Goal: Information Seeking & Learning: Learn about a topic

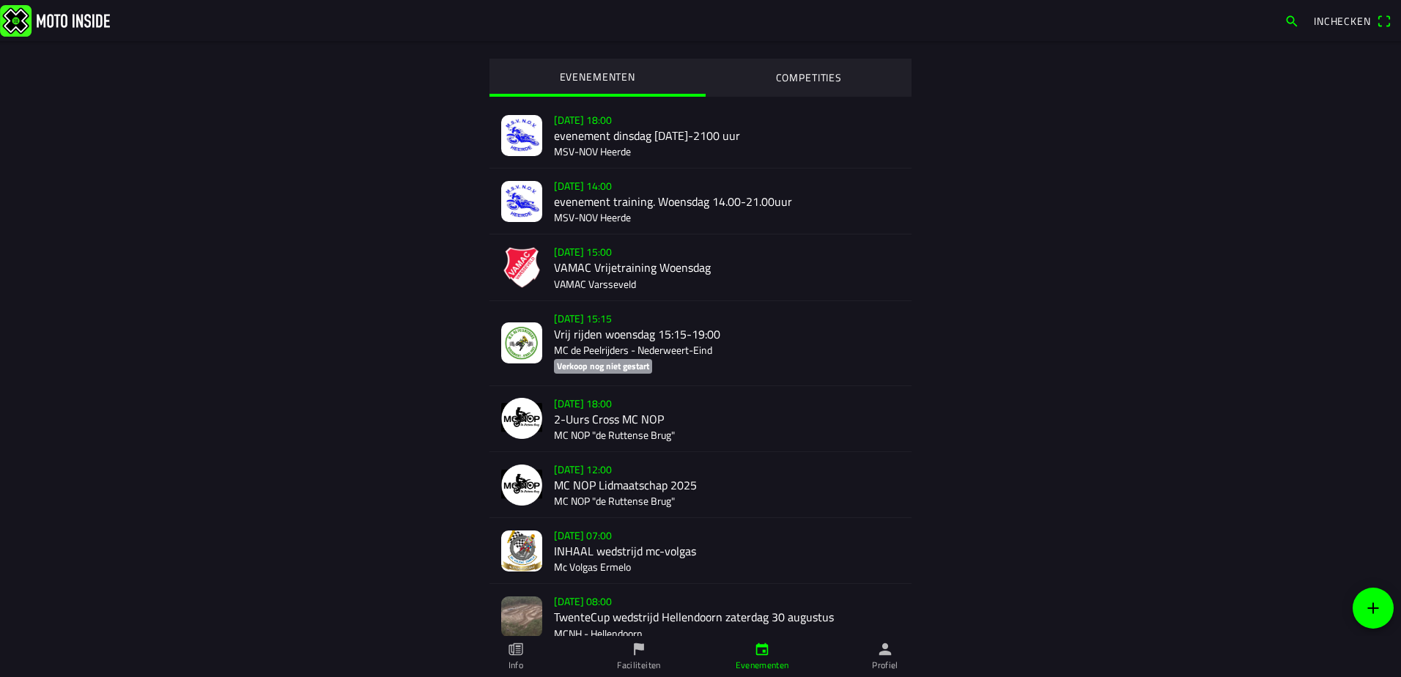
scroll to position [2380, 0]
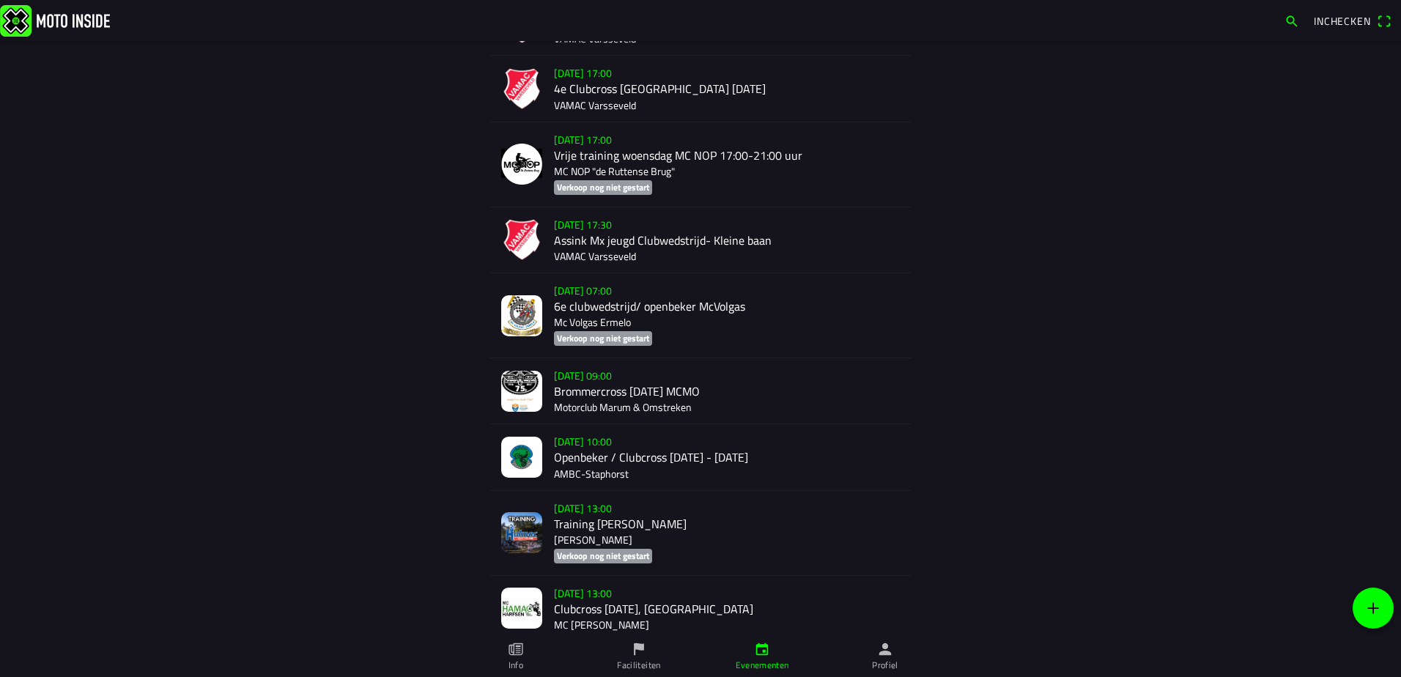
click at [656, 446] on div "[DATE] 10:00 Openbeker / Clubcross [DATE] - [DATE] AMBC-[GEOGRAPHIC_DATA]" at bounding box center [727, 456] width 346 height 65
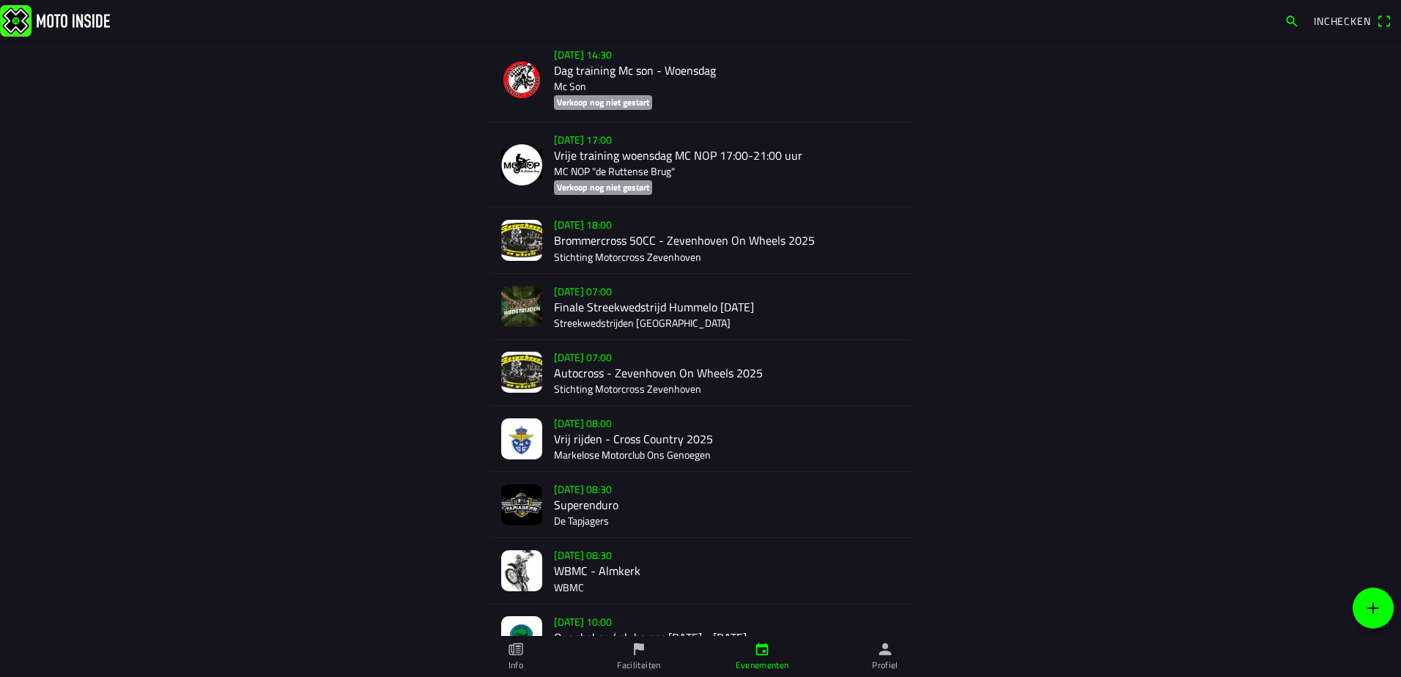
scroll to position [7075, 0]
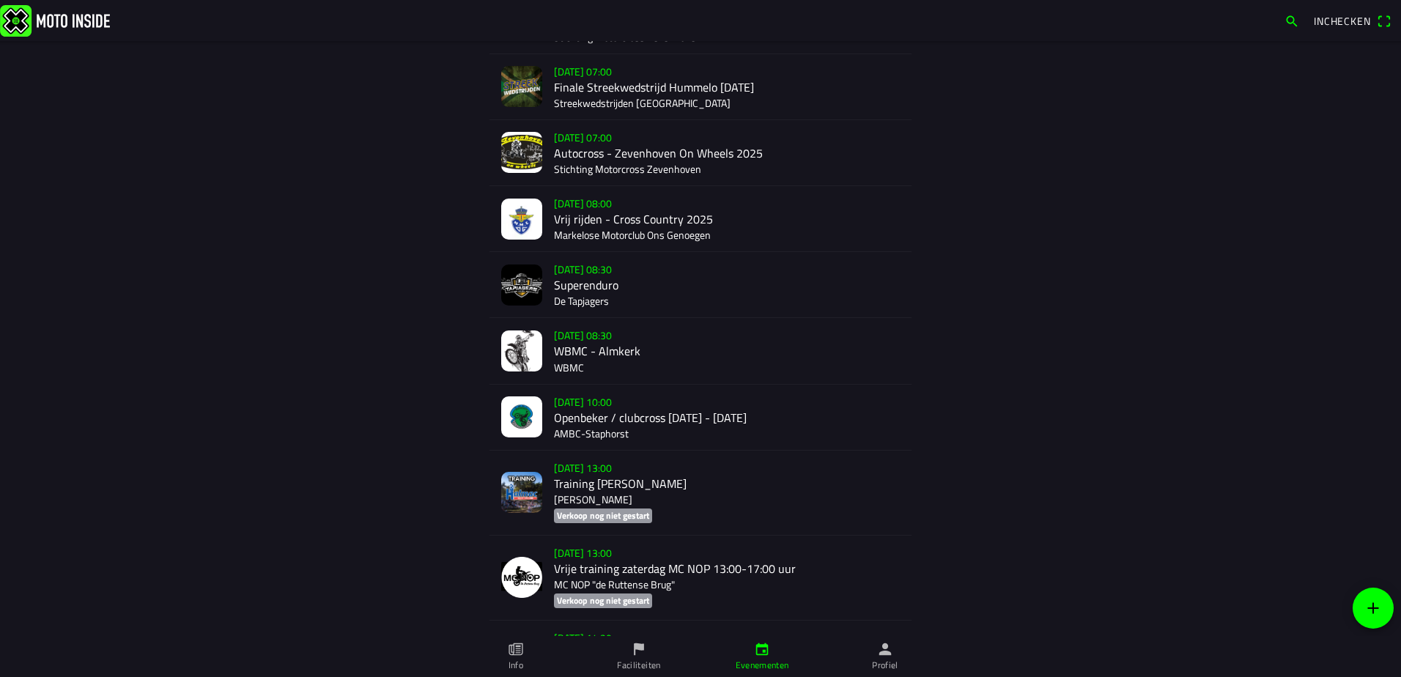
click at [578, 385] on div "[DATE] 10:00 Openbeker / clubcross [DATE] - [DATE] AMBC-[GEOGRAPHIC_DATA]" at bounding box center [727, 417] width 346 height 65
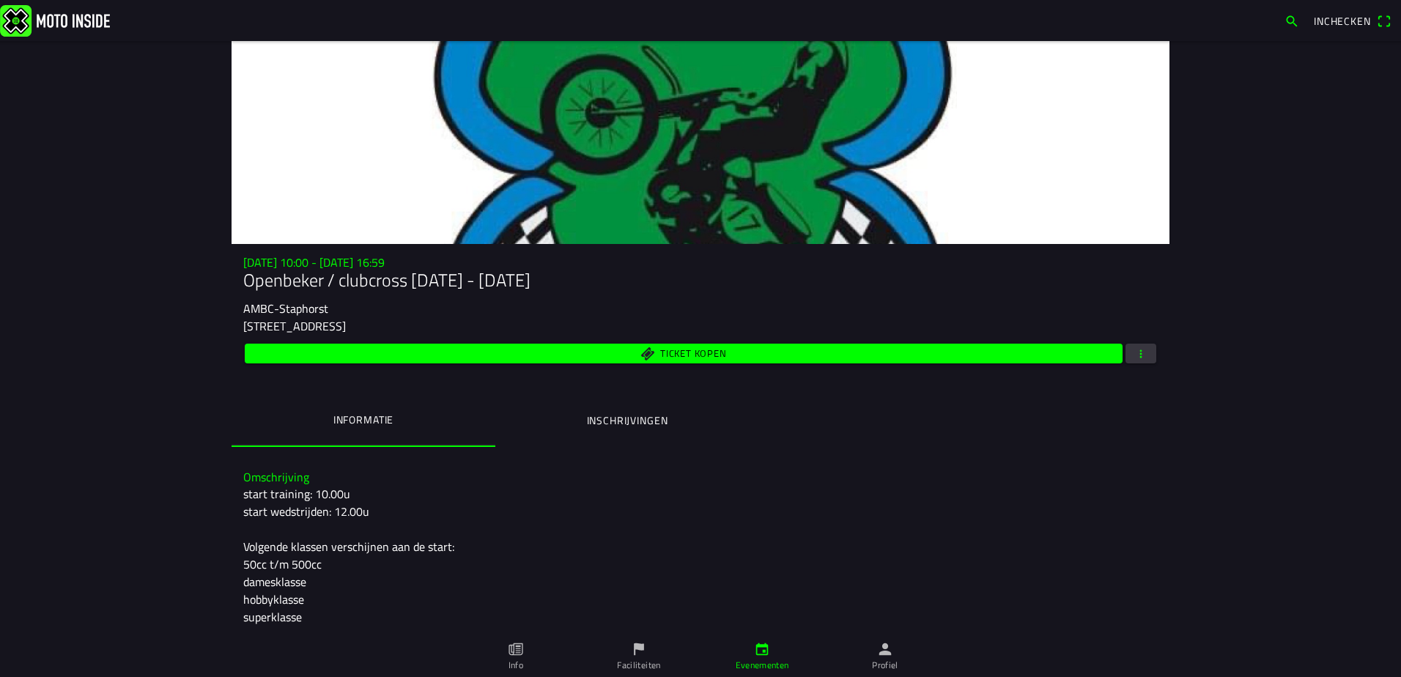
click at [775, 656] on link "Evenementen" at bounding box center [762, 656] width 123 height 41
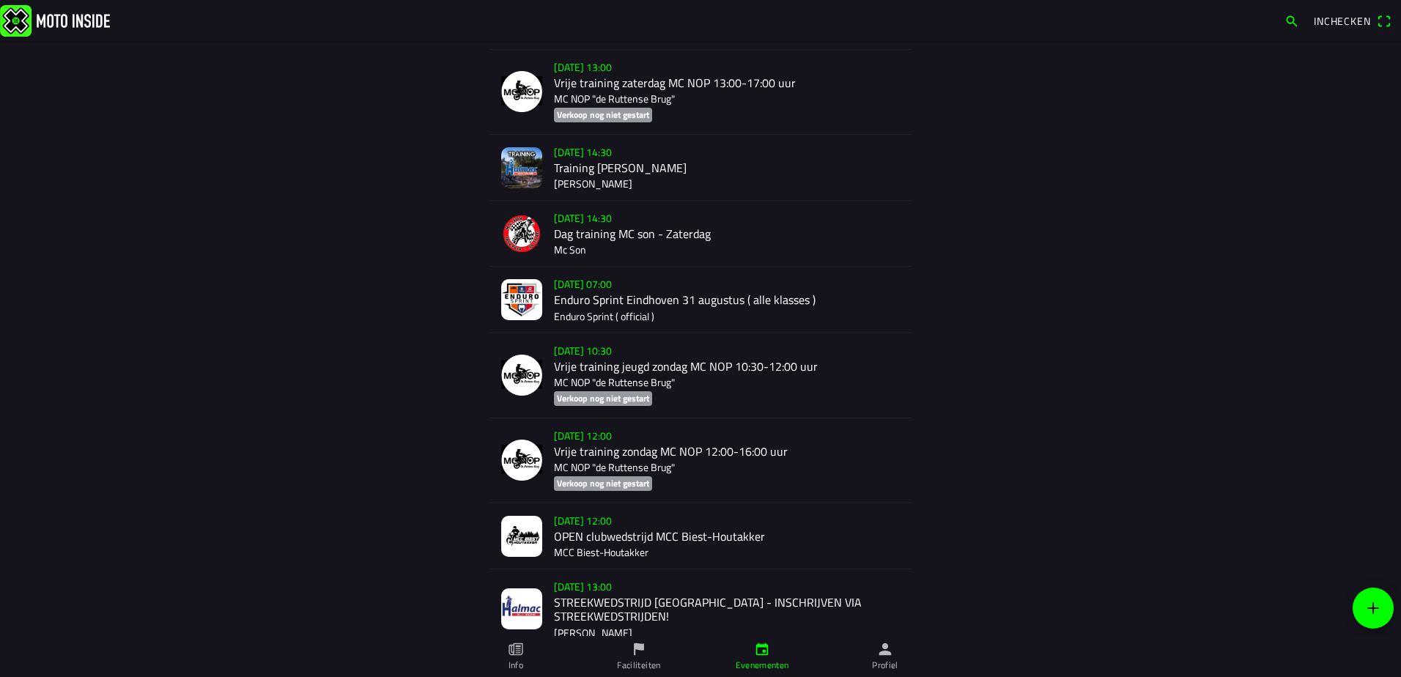
scroll to position [1026, 0]
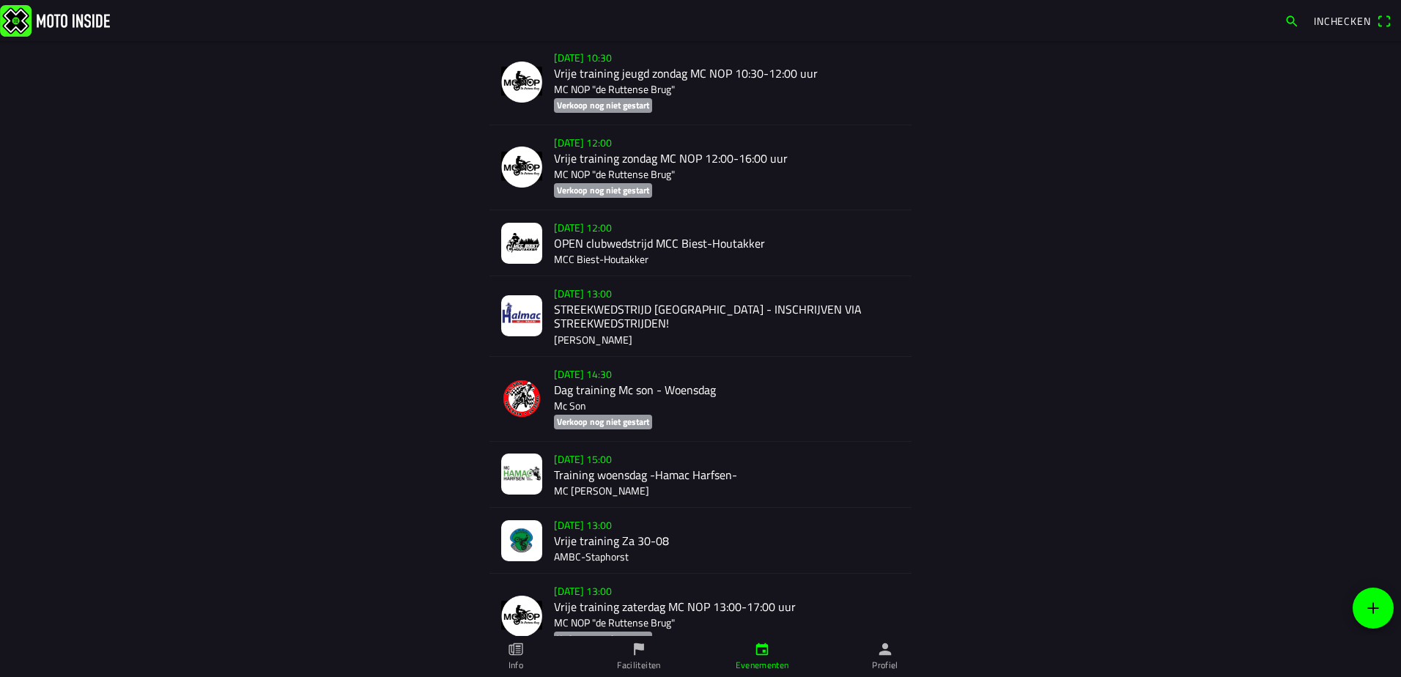
click at [587, 526] on div "[DATE] 13:00 Vrije training [DATE] AMBC-[GEOGRAPHIC_DATA]" at bounding box center [727, 540] width 346 height 65
